Goal: Check status: Check status

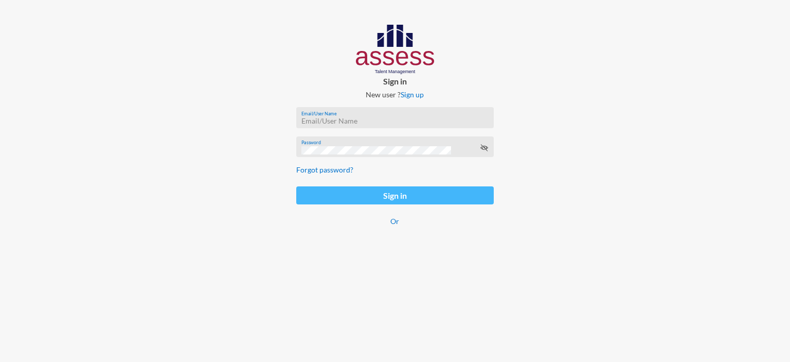
type input "[EMAIL_ADDRESS][DOMAIN_NAME]"
click at [342, 204] on button "Sign in" at bounding box center [394, 195] width 197 height 18
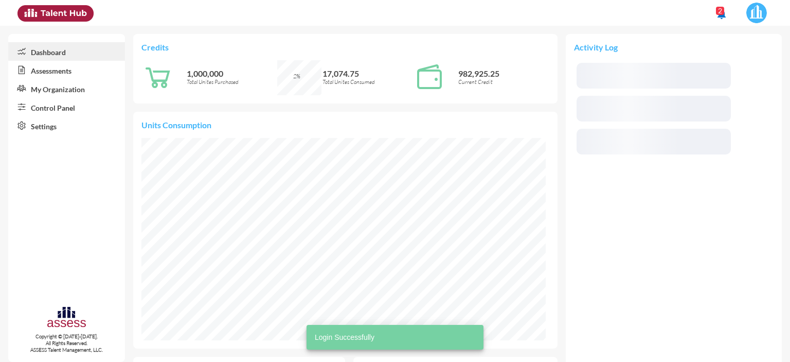
scroll to position [93, 185]
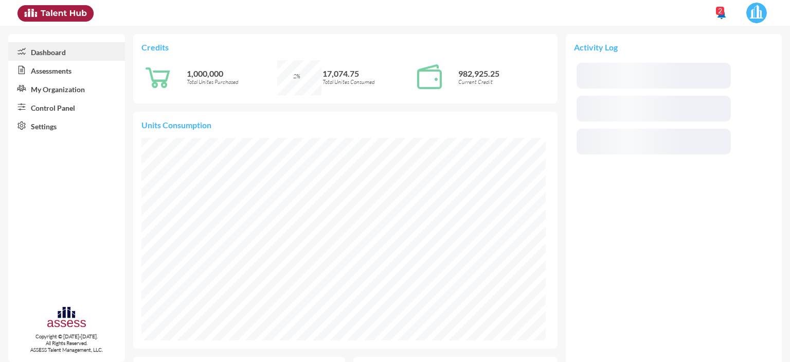
click at [55, 113] on link "Control Panel" at bounding box center [66, 107] width 117 height 19
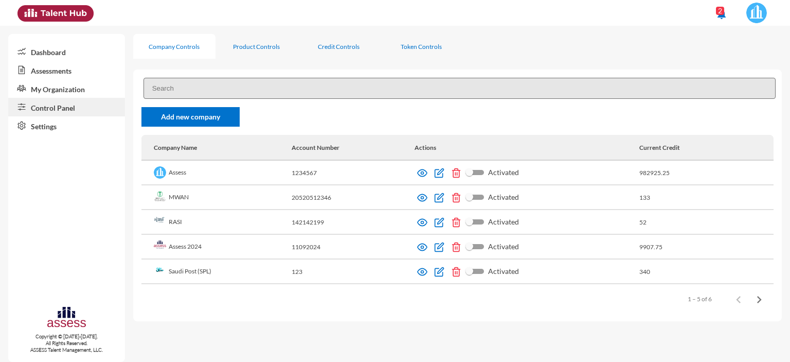
click at [424, 278] on td "Activated" at bounding box center [526, 271] width 225 height 25
click at [422, 274] on img at bounding box center [422, 271] width 10 height 10
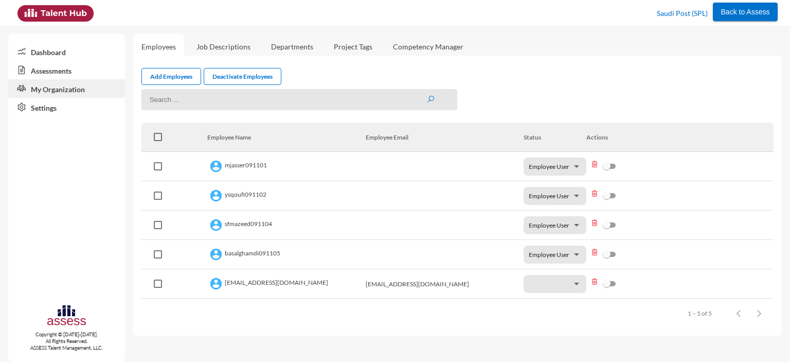
click at [49, 68] on link "Assessments" at bounding box center [66, 70] width 117 height 19
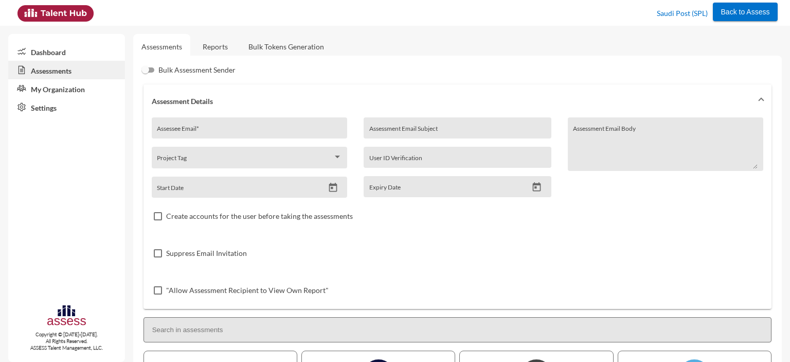
click at [219, 45] on link "Reports" at bounding box center [215, 46] width 42 height 25
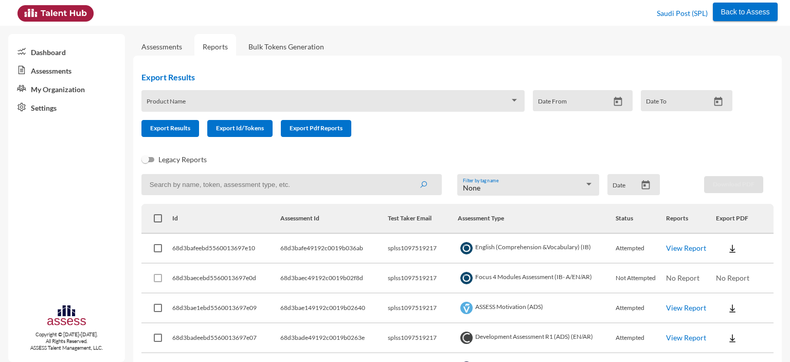
click at [197, 183] on input at bounding box center [291, 184] width 300 height 21
paste input "SPLSS1097519217"
type input "SPLSS1097519217"
click at [407, 175] on button "submit" at bounding box center [423, 184] width 33 height 19
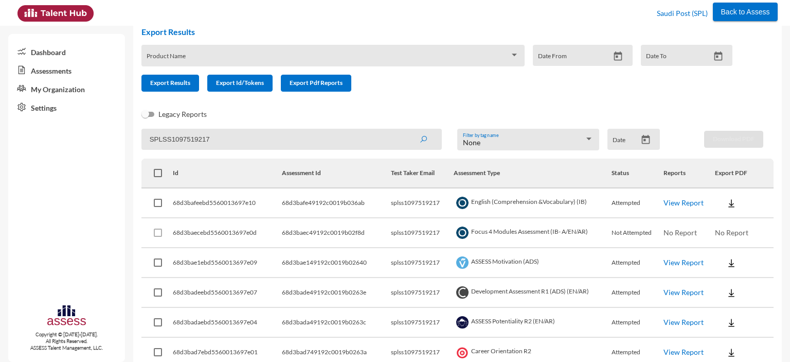
scroll to position [32, 0]
